Goal: Communication & Community: Answer question/provide support

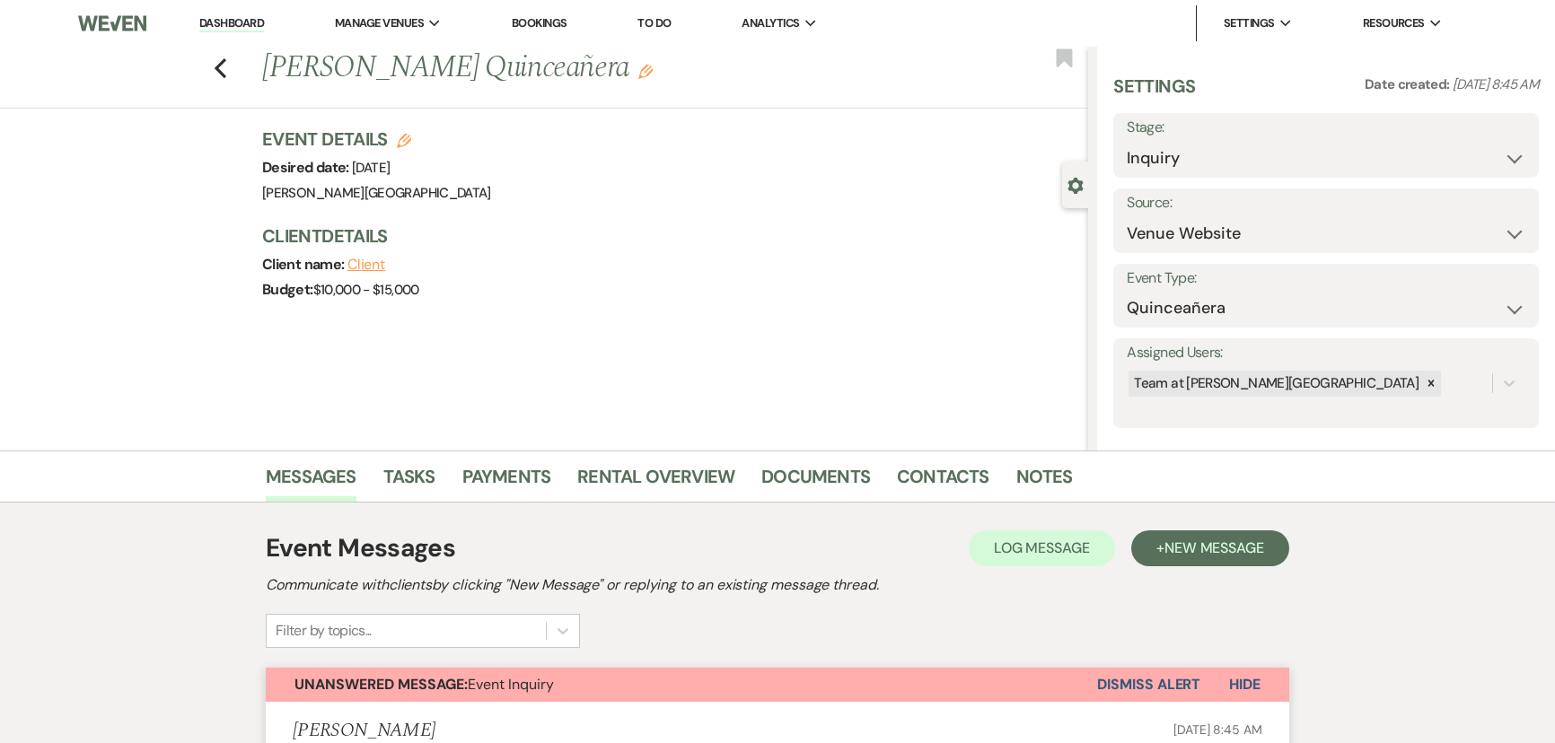
select select "5"
select select "15"
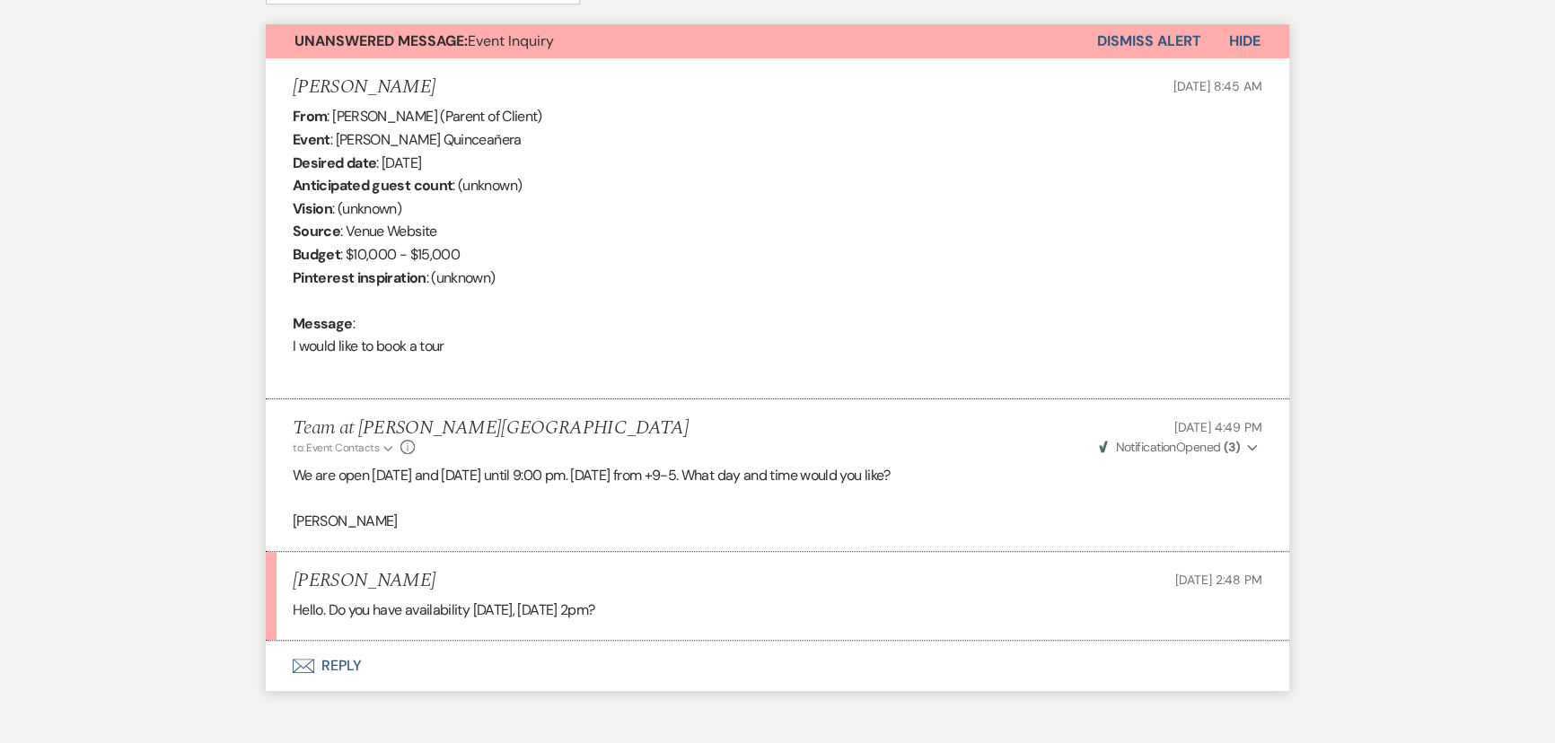
click at [353, 647] on button "Envelope Reply" at bounding box center [778, 666] width 1024 height 50
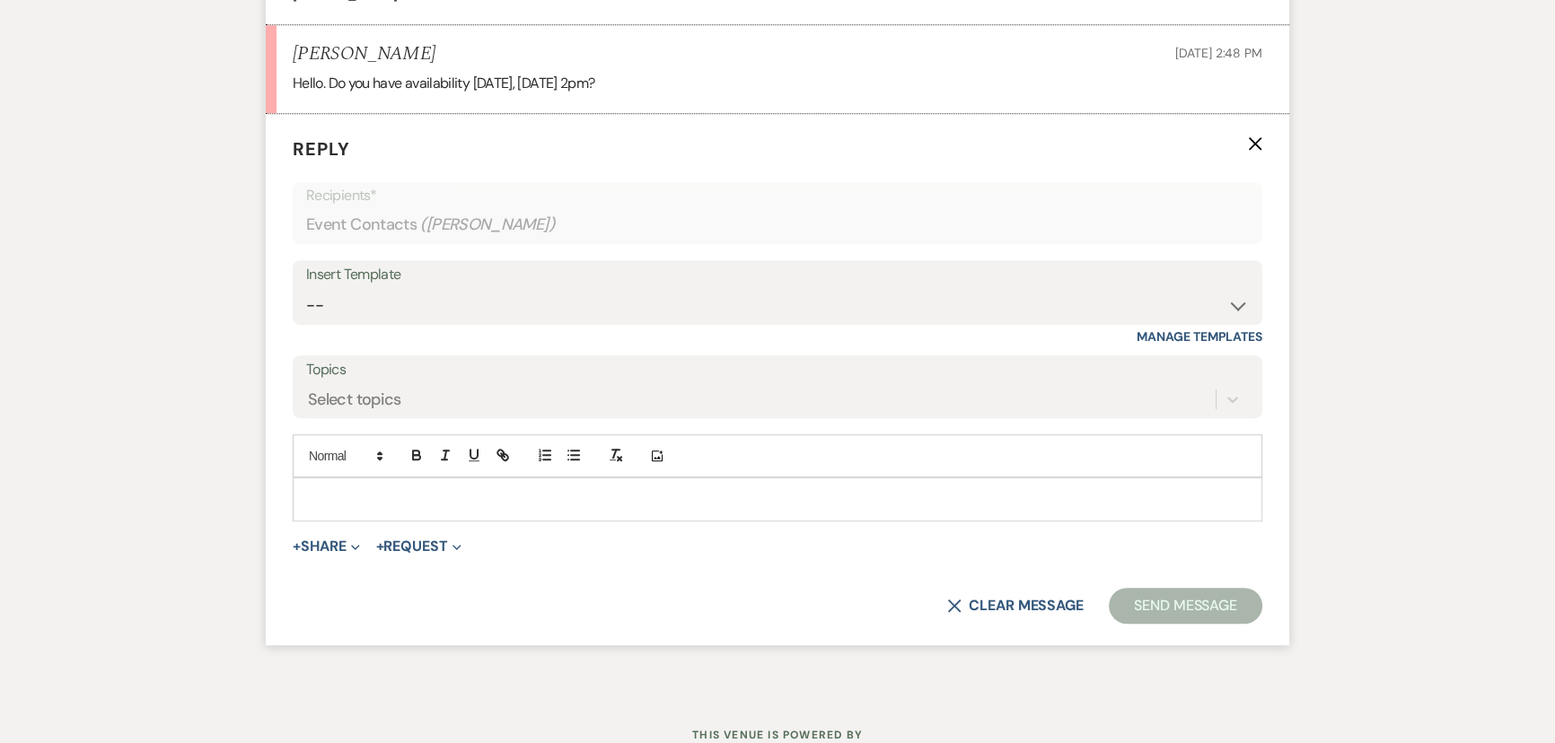
scroll to position [1177, 0]
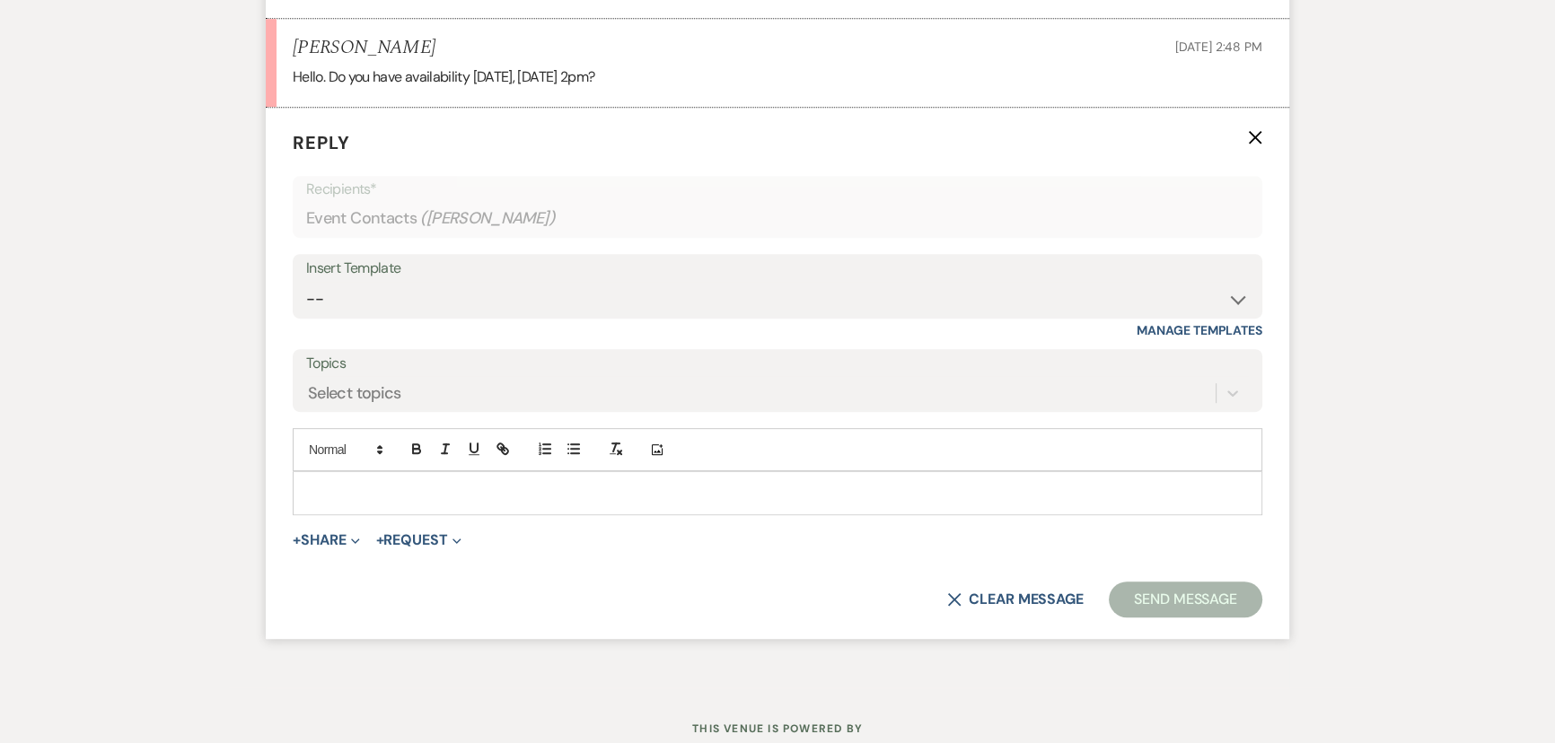
click at [349, 500] on p at bounding box center [777, 493] width 941 height 20
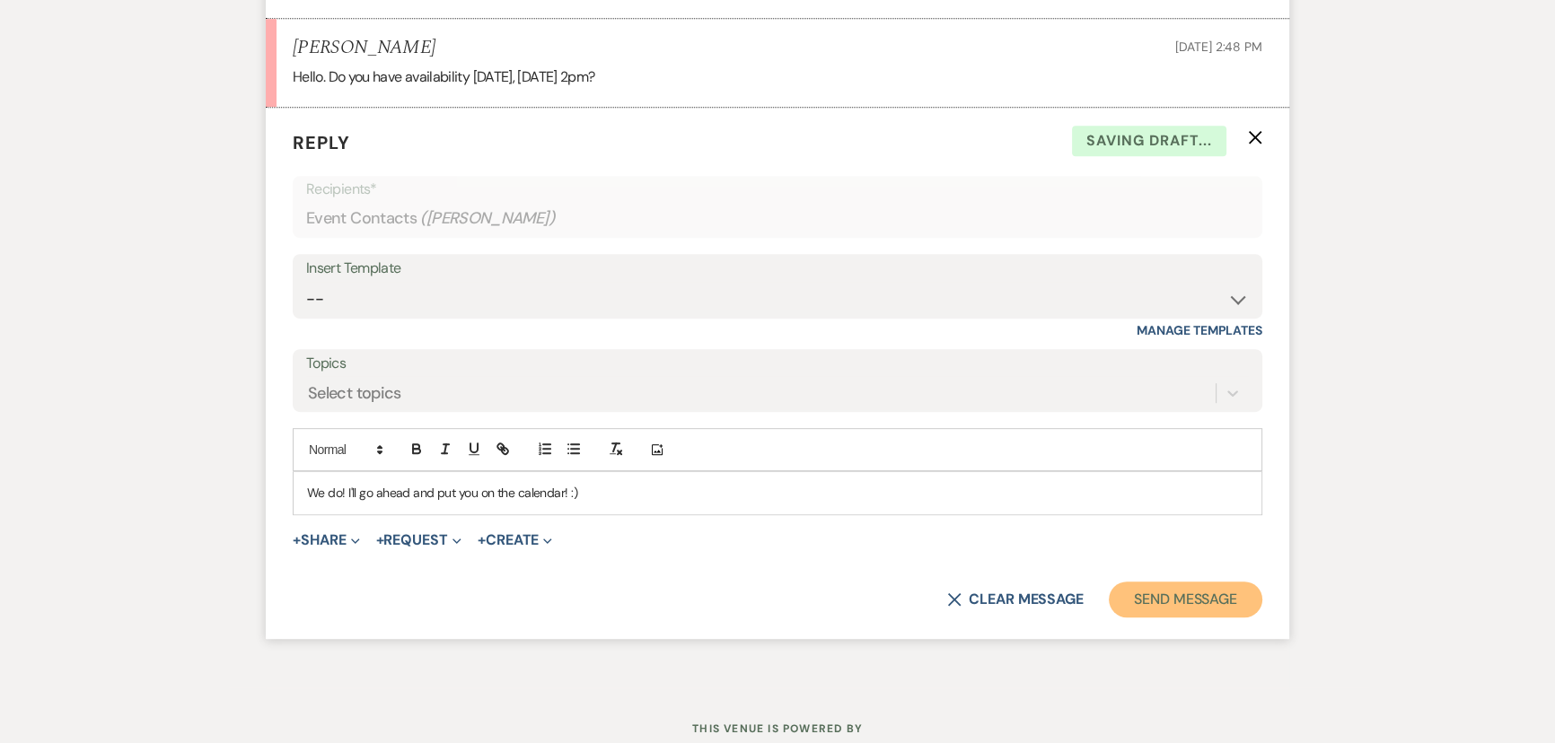
click at [1212, 591] on button "Send Message" at bounding box center [1186, 600] width 154 height 36
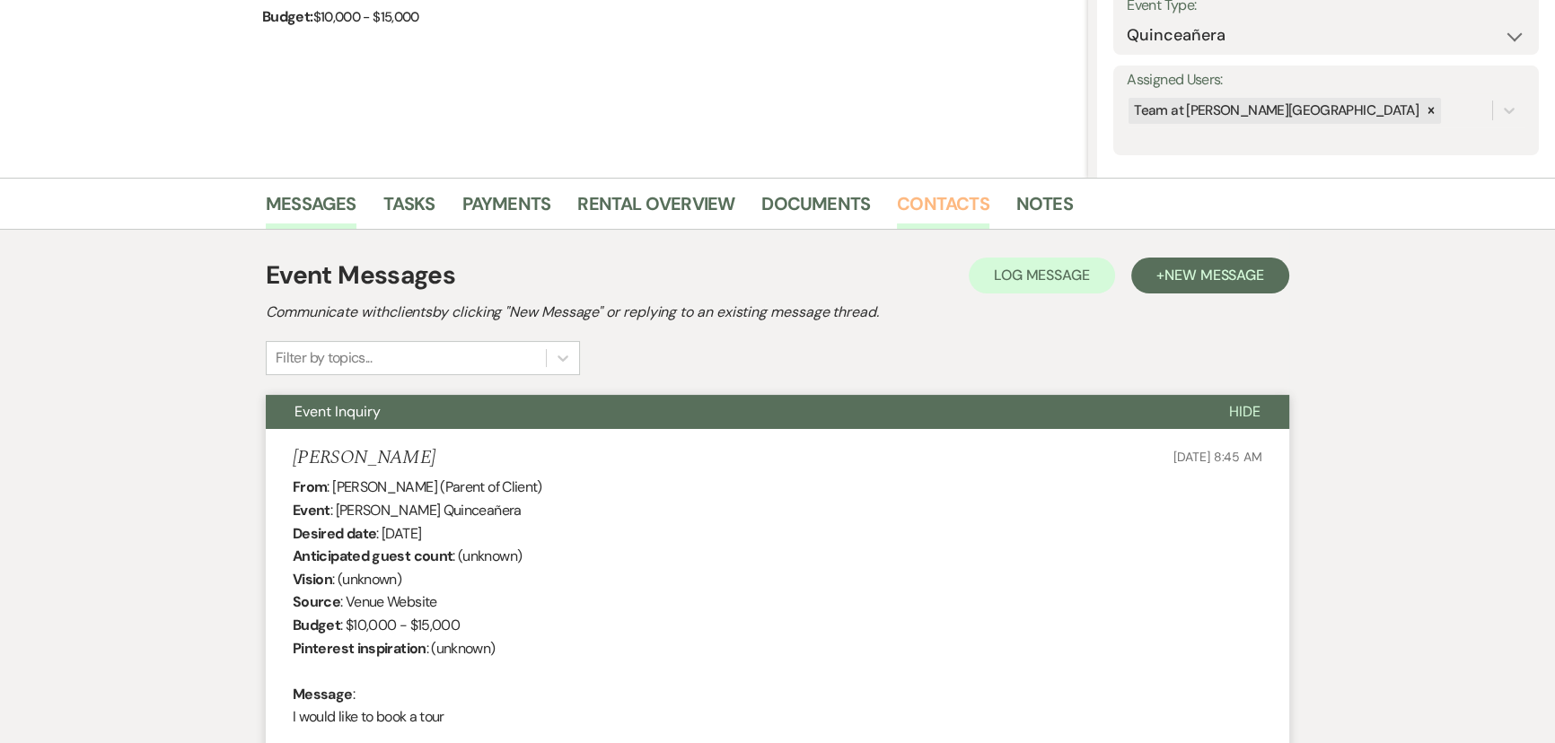
scroll to position [267, 0]
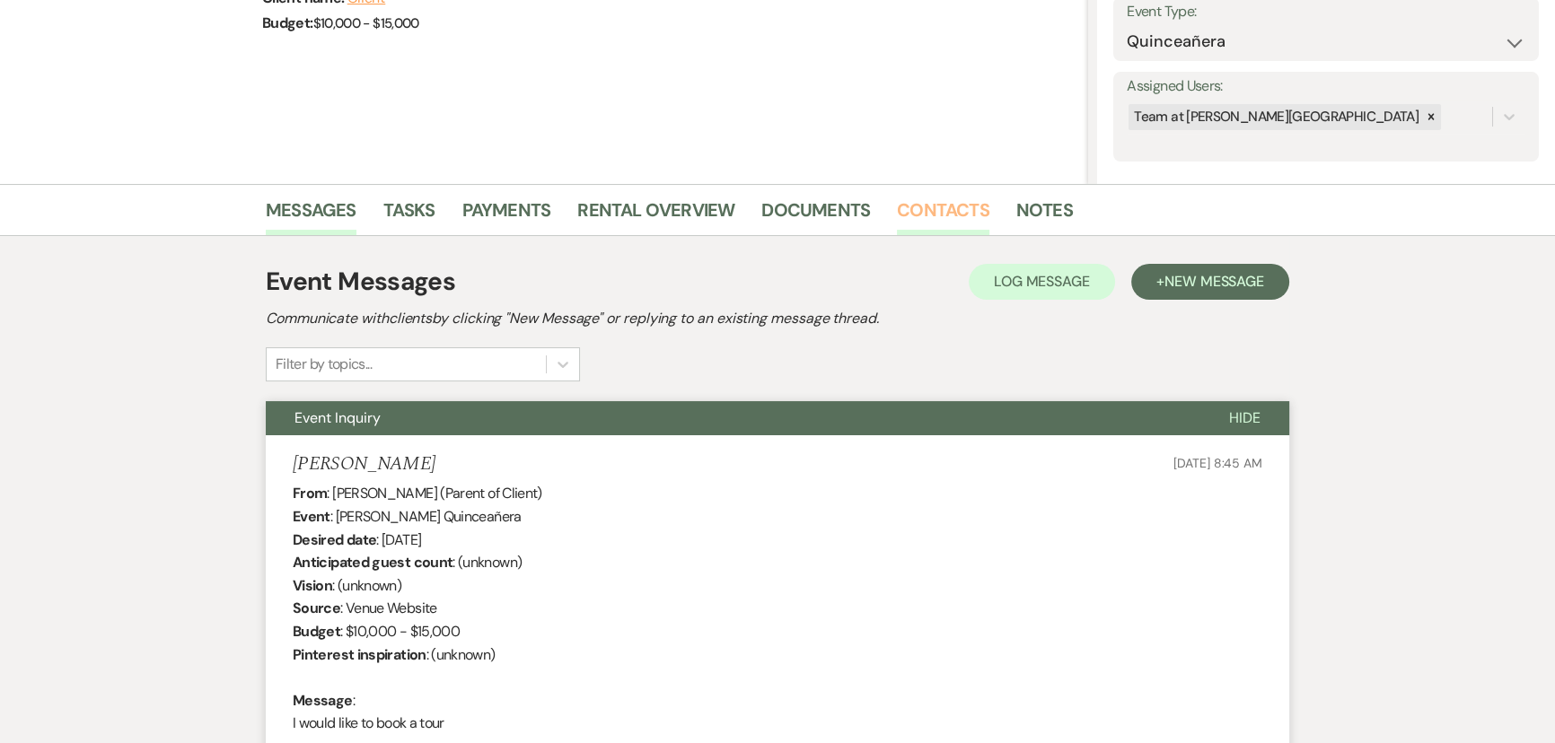
click at [924, 213] on link "Contacts" at bounding box center [943, 216] width 92 height 40
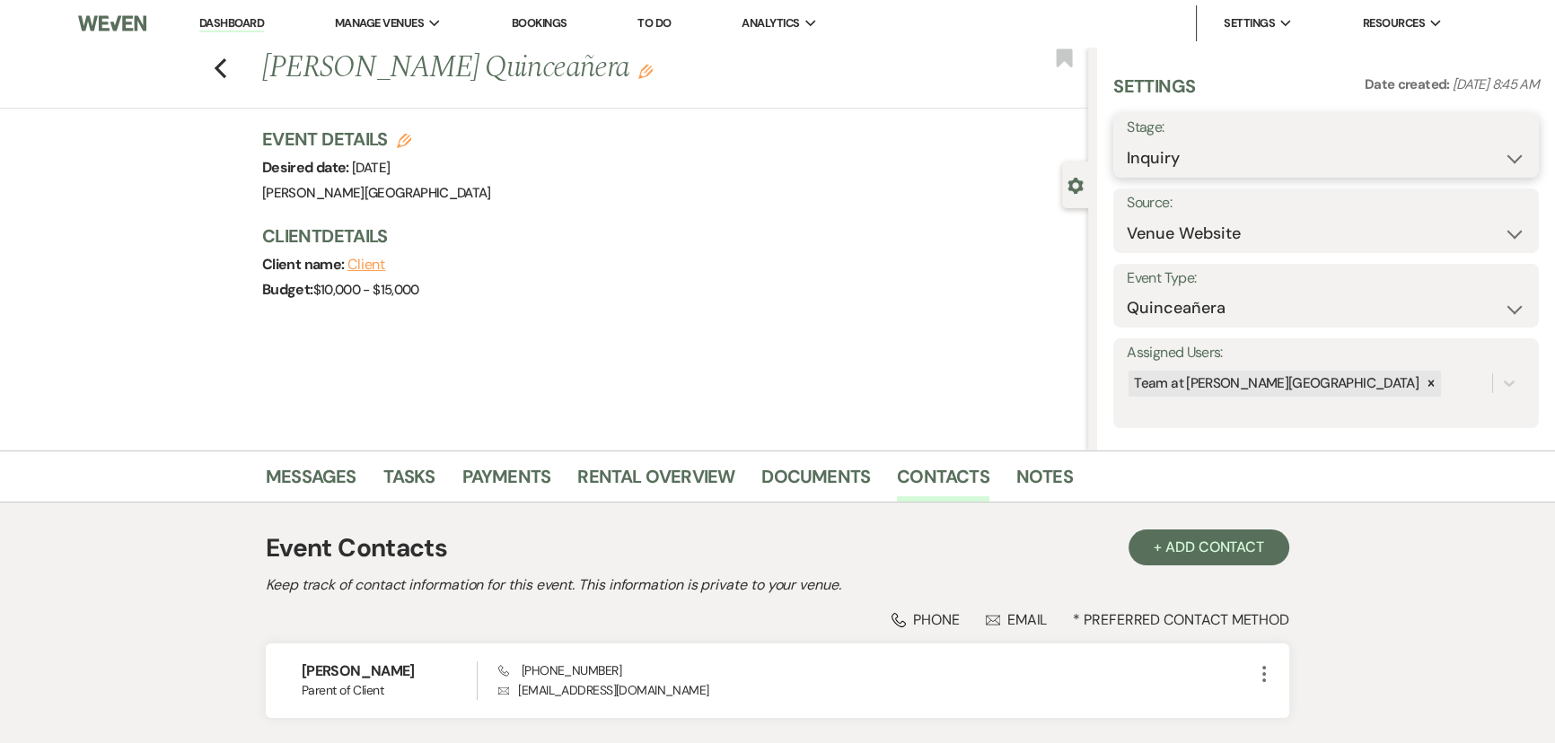
click at [1201, 161] on select "Inquiry Follow Up Tour Requested Tour Confirmed Toured Proposal Sent Booked Lost" at bounding box center [1326, 158] width 399 height 35
select select "4"
click at [1127, 141] on select "Inquiry Follow Up Tour Requested Tour Confirmed Toured Proposal Sent Booked Lost" at bounding box center [1326, 158] width 399 height 35
click at [1475, 150] on button "Save" at bounding box center [1493, 145] width 91 height 36
click at [224, 58] on icon "Previous" at bounding box center [220, 68] width 13 height 22
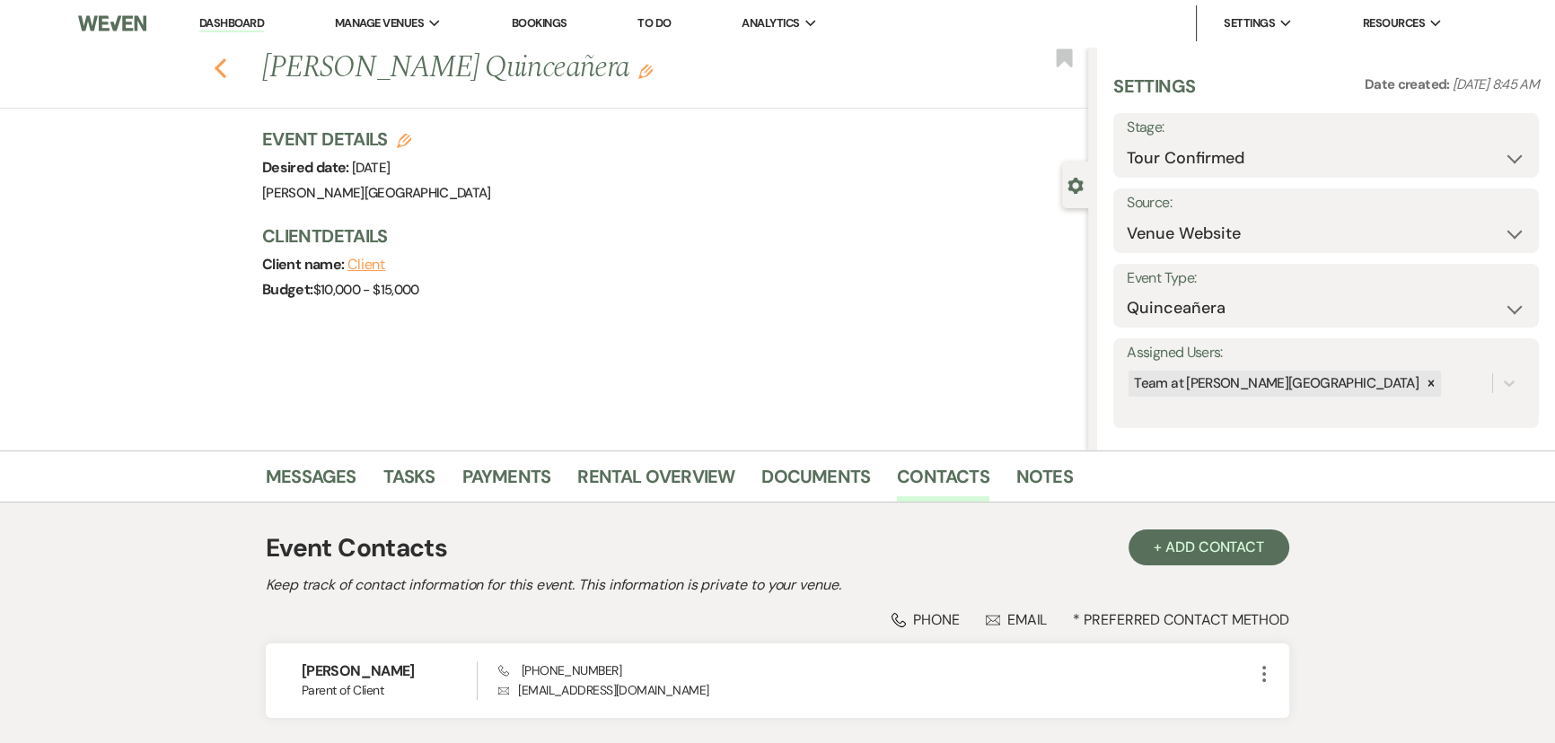
select select "4"
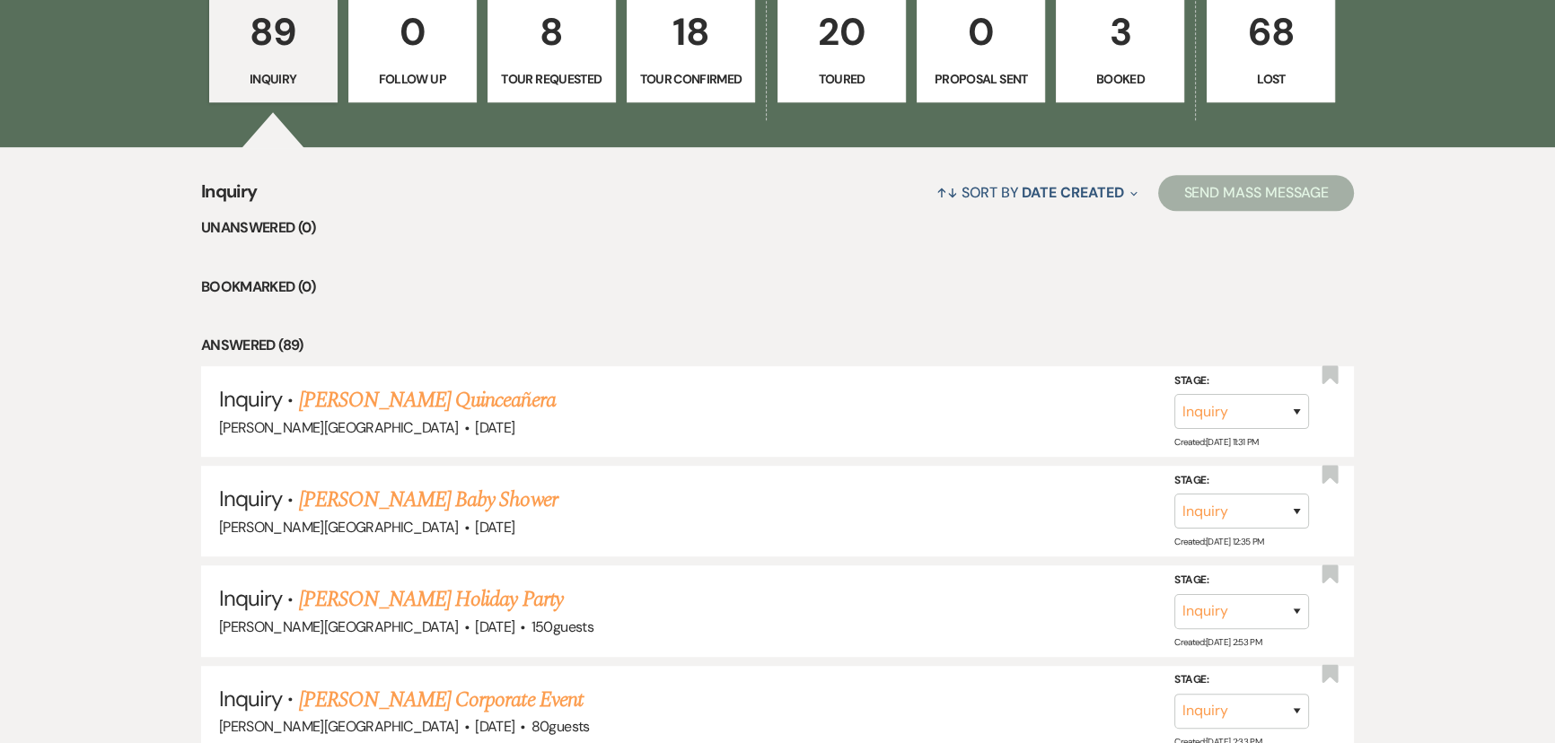
scroll to position [1387, 0]
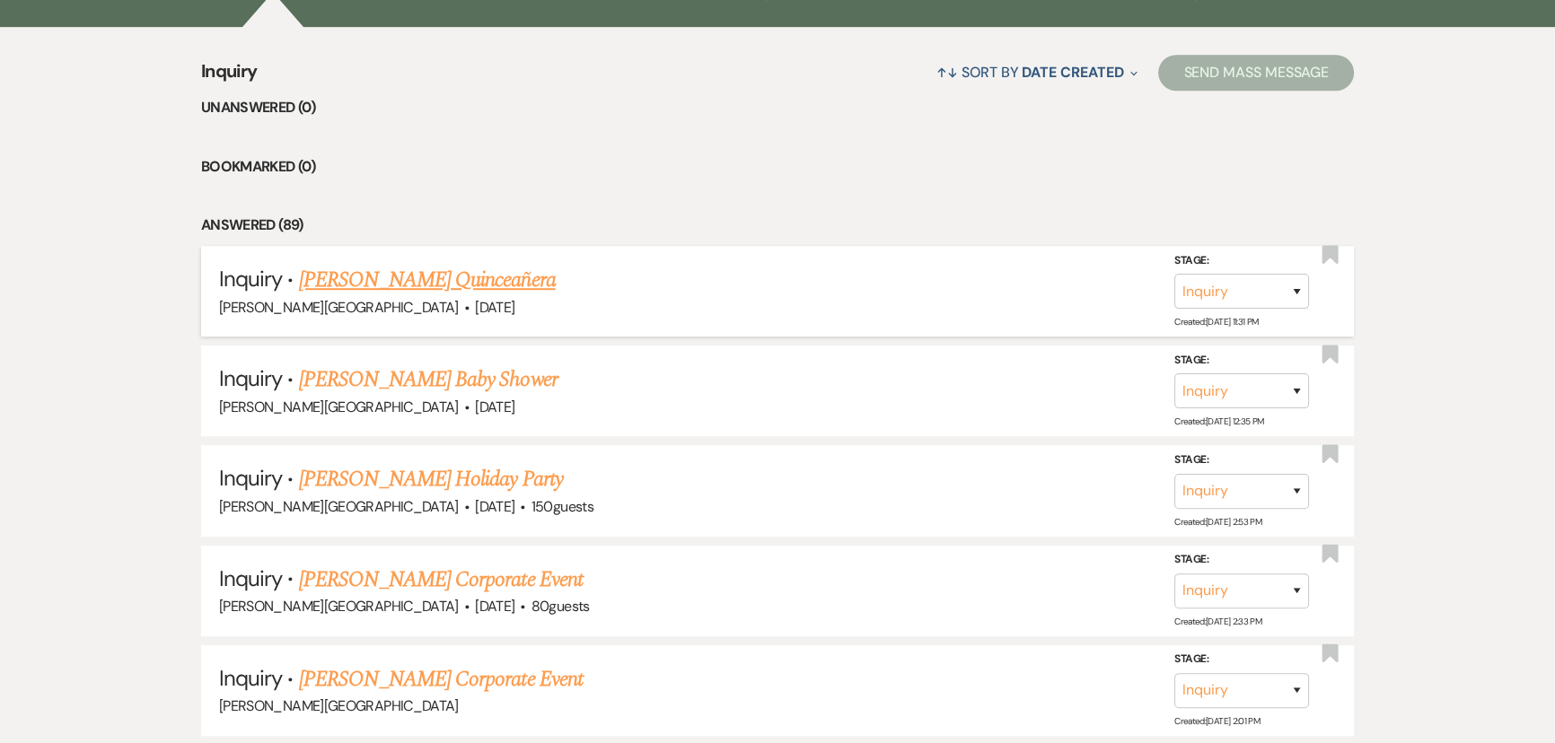
click at [343, 276] on link "[PERSON_NAME] Quinceañera" at bounding box center [427, 280] width 257 height 32
select select "5"
select select "15"
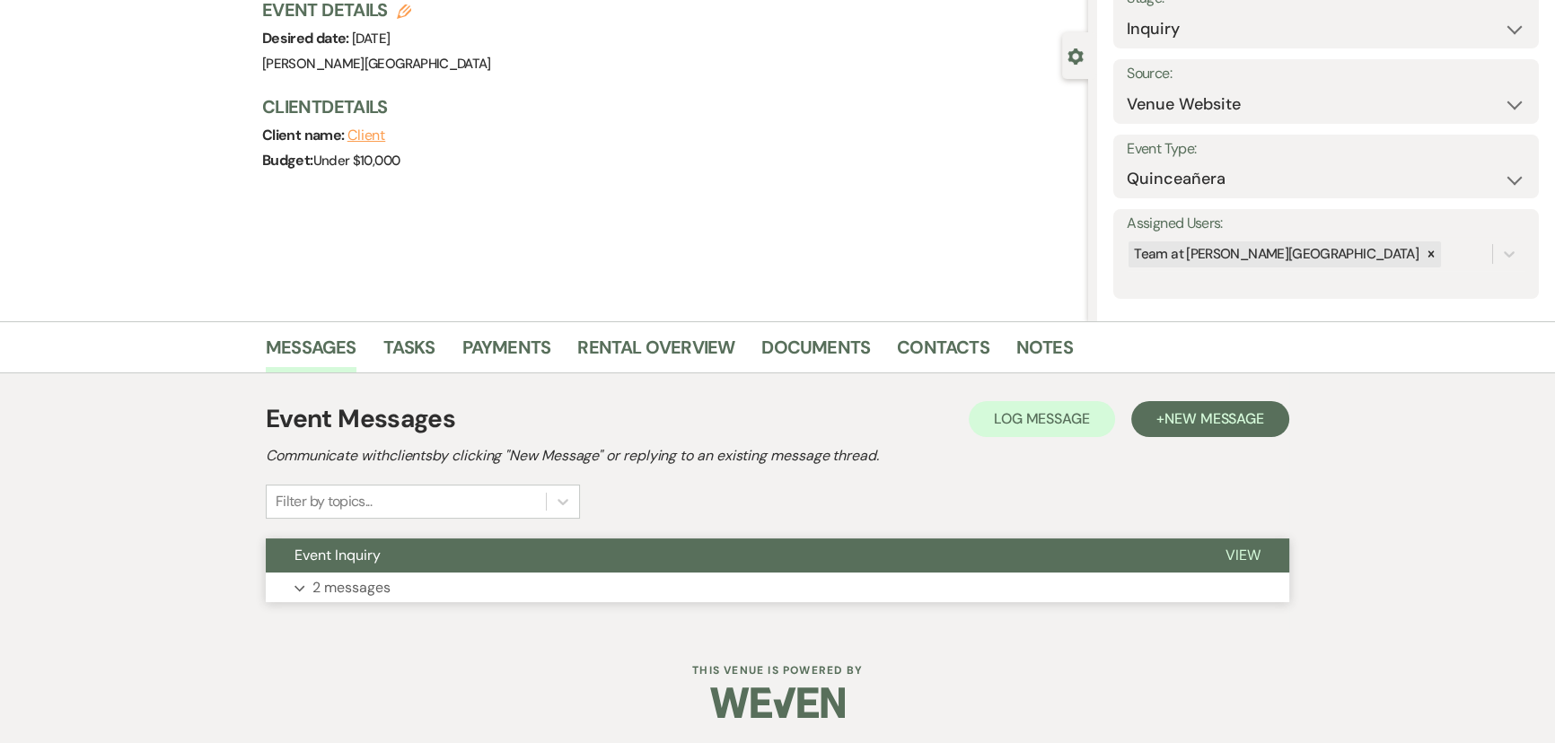
click at [342, 593] on p "2 messages" at bounding box center [351, 587] width 78 height 23
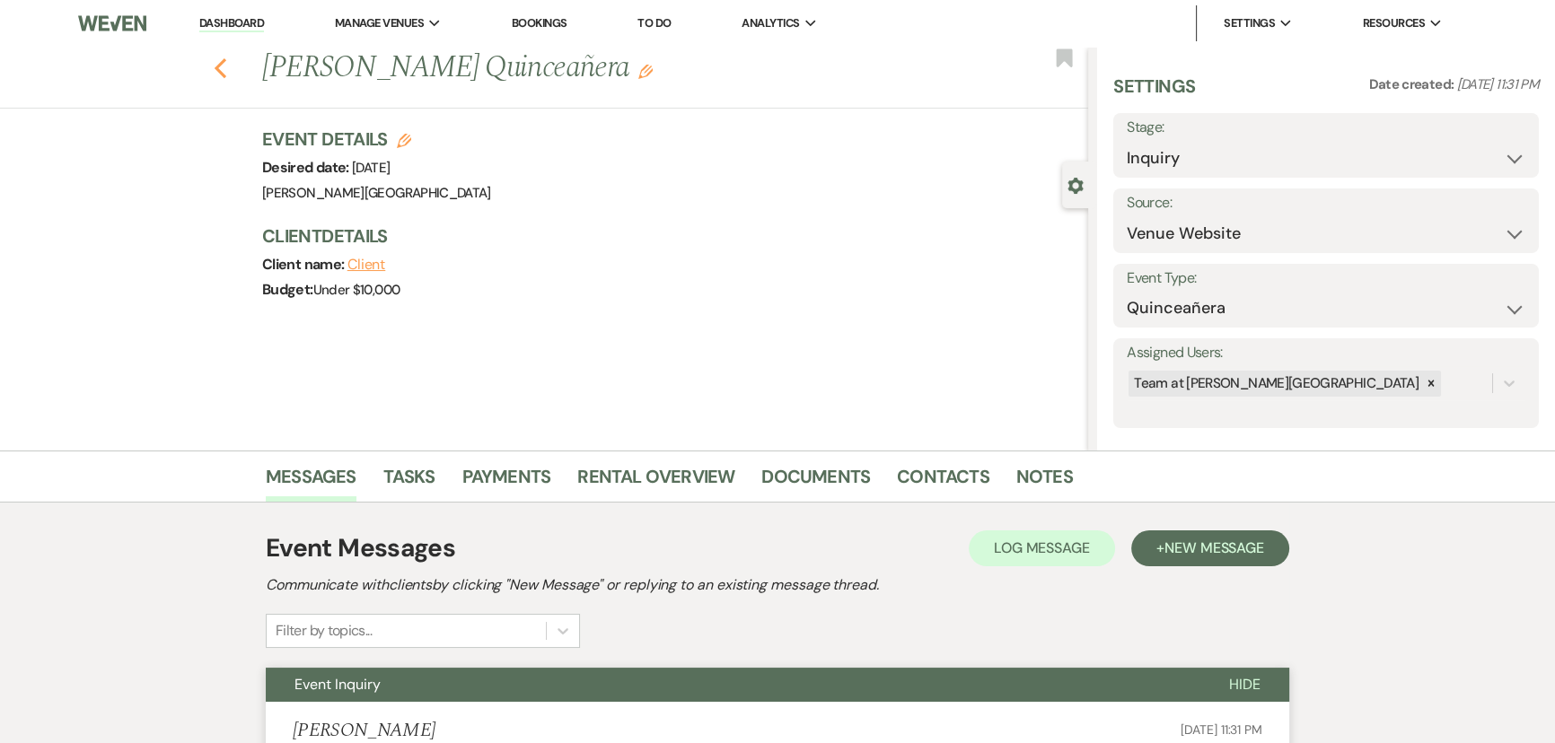
click at [224, 71] on use "button" at bounding box center [221, 68] width 12 height 20
